Goal: Information Seeking & Learning: Learn about a topic

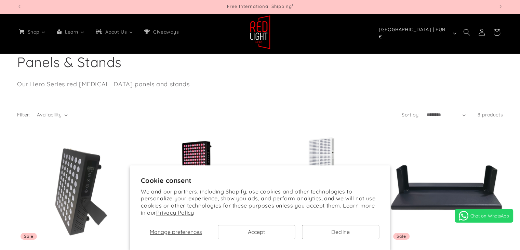
select select "**"
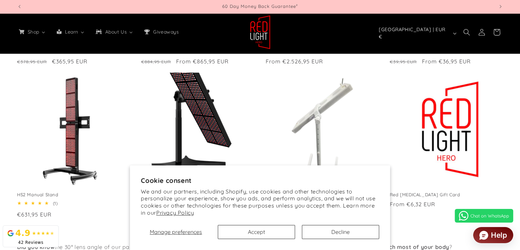
scroll to position [273, 0]
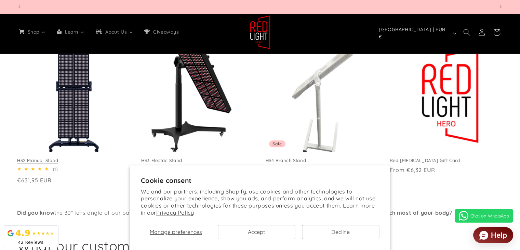
click at [73, 157] on link "HS2 Manual Stand" at bounding box center [73, 160] width 113 height 6
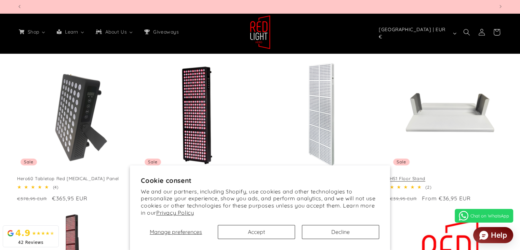
scroll to position [0, 0]
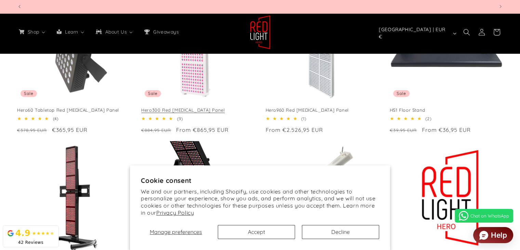
click at [194, 107] on link "Hero300 Red [MEDICAL_DATA] Panel" at bounding box center [197, 110] width 113 height 6
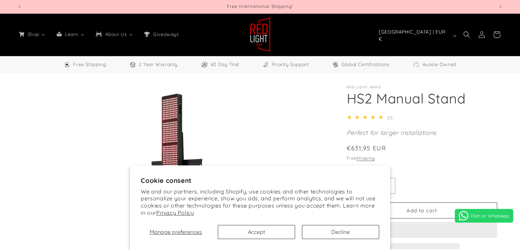
select select "**"
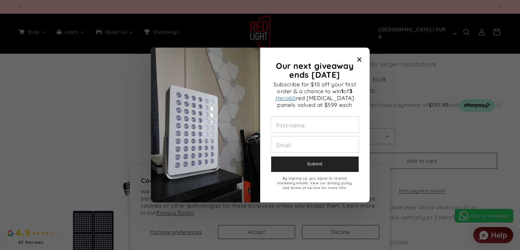
scroll to position [0, 1430]
click at [359, 59] on icon "Close modal" at bounding box center [359, 59] width 4 height 4
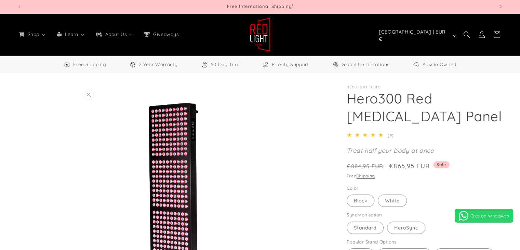
select select "**"
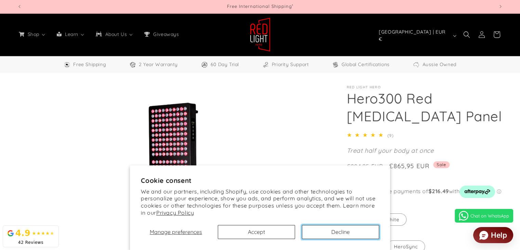
click at [324, 228] on button "Decline" at bounding box center [340, 232] width 77 height 14
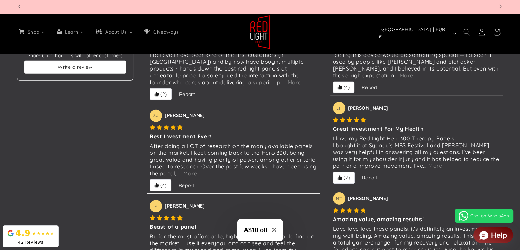
scroll to position [0, 1907]
click at [199, 174] on span "More" at bounding box center [190, 173] width 17 height 7
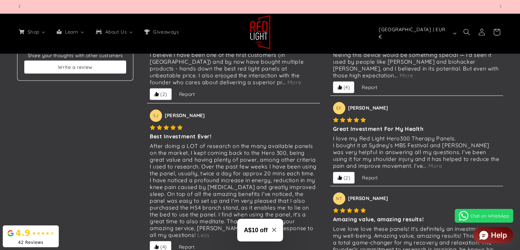
scroll to position [0, 0]
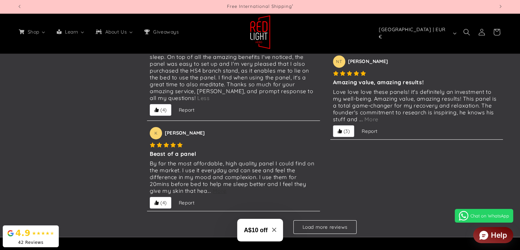
click at [220, 190] on span "More" at bounding box center [219, 190] width 17 height 7
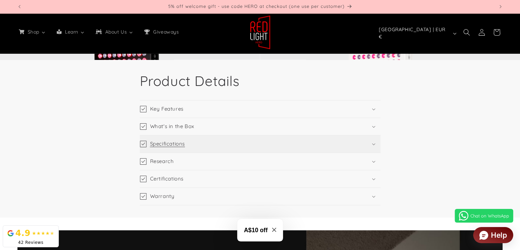
click at [287, 146] on summary "Specifications" at bounding box center [260, 143] width 241 height 17
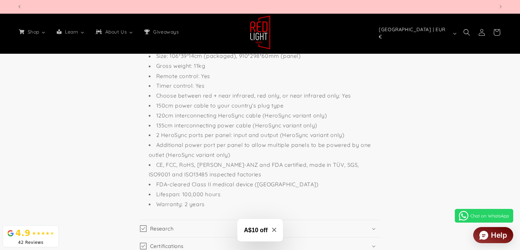
scroll to position [0, 477]
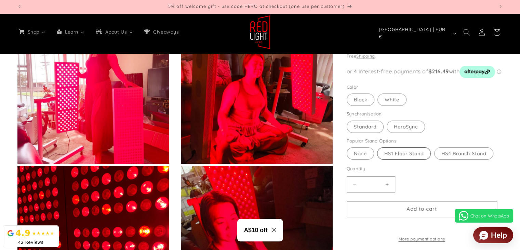
click at [411, 147] on label "HS1 Floor Stand Variant sold out or unavailable" at bounding box center [404, 153] width 54 height 12
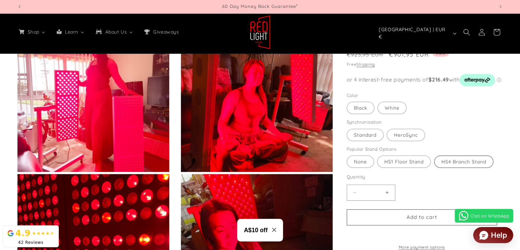
click at [451, 156] on label "HS4 Branch Stand Variant sold out or unavailable" at bounding box center [463, 162] width 59 height 12
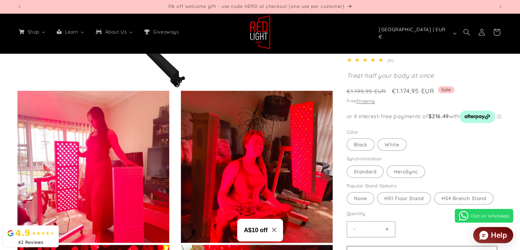
scroll to position [0, 1430]
